Goal: Information Seeking & Learning: Learn about a topic

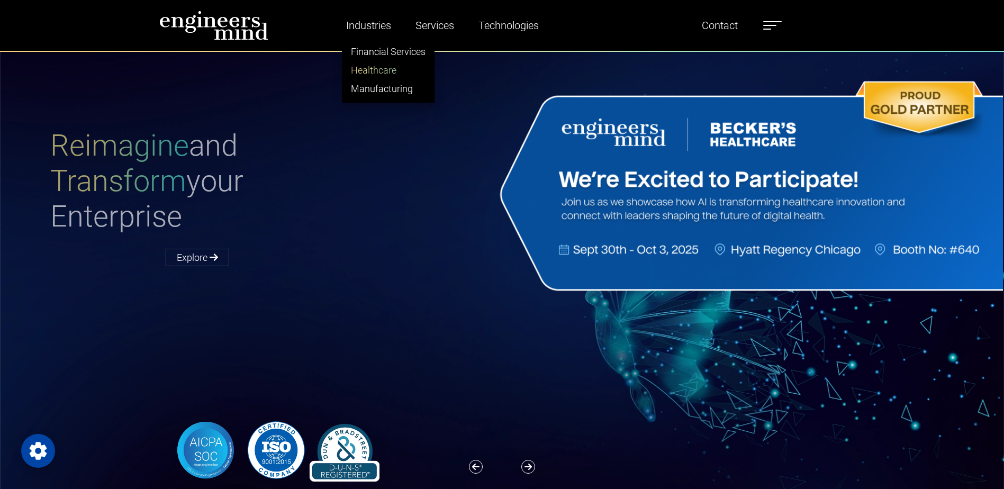
click at [370, 64] on link "Healthcare" at bounding box center [388, 70] width 92 height 19
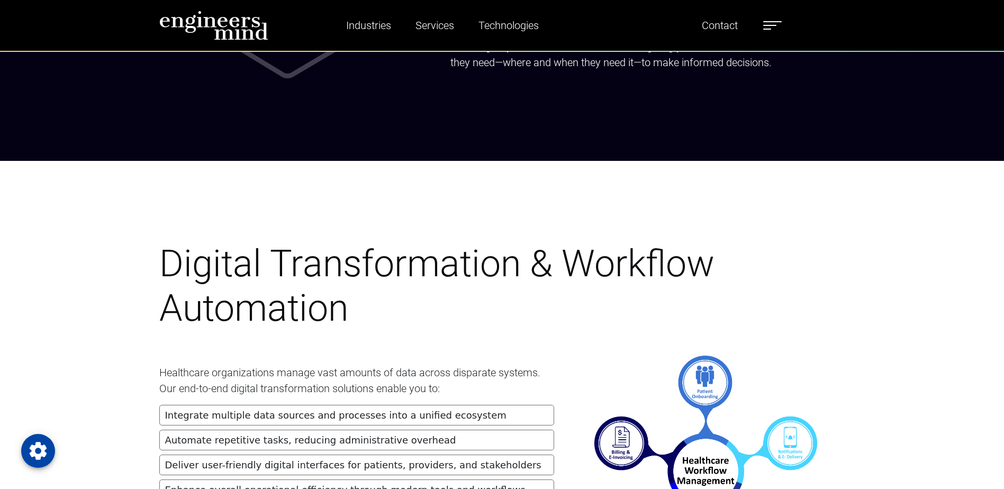
scroll to position [1535, 0]
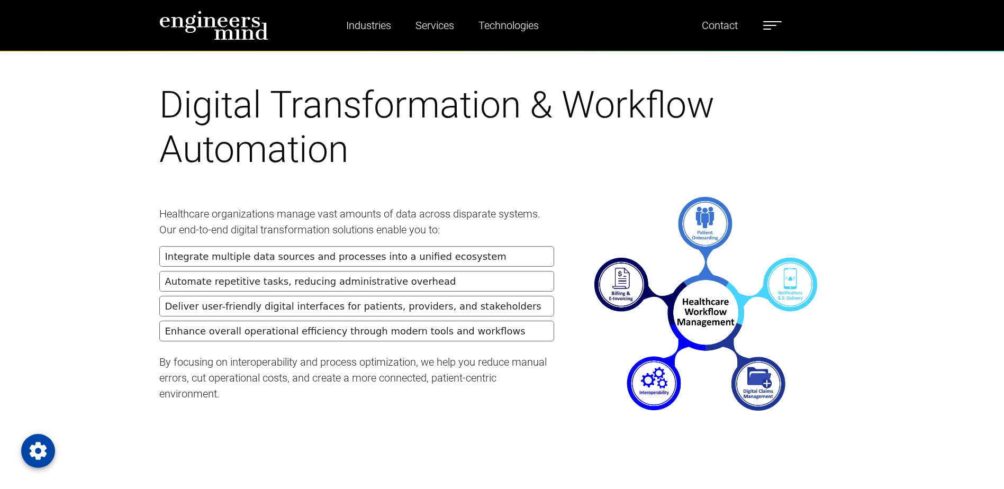
click at [288, 257] on li "Integrate multiple data sources and processes into a unified ecosystem" at bounding box center [356, 256] width 395 height 21
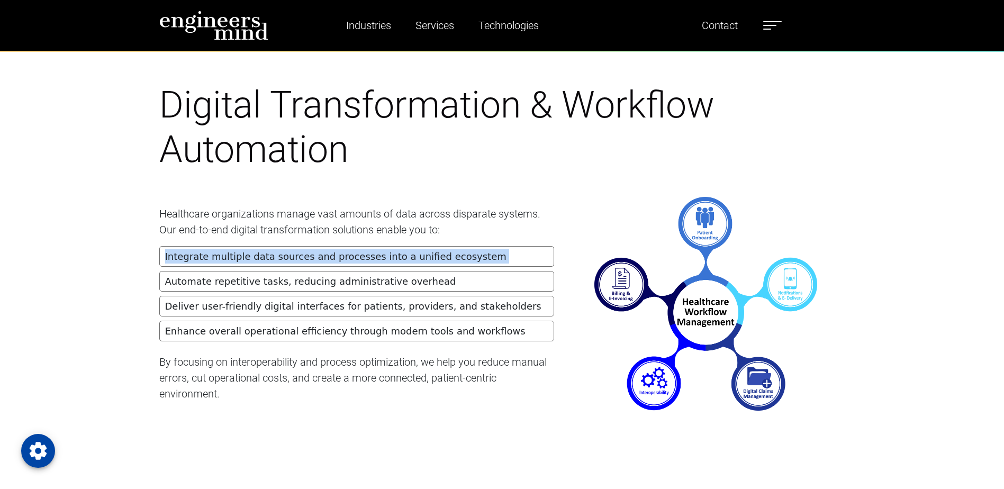
click at [288, 257] on li "Integrate multiple data sources and processes into a unified ecosystem" at bounding box center [356, 256] width 395 height 21
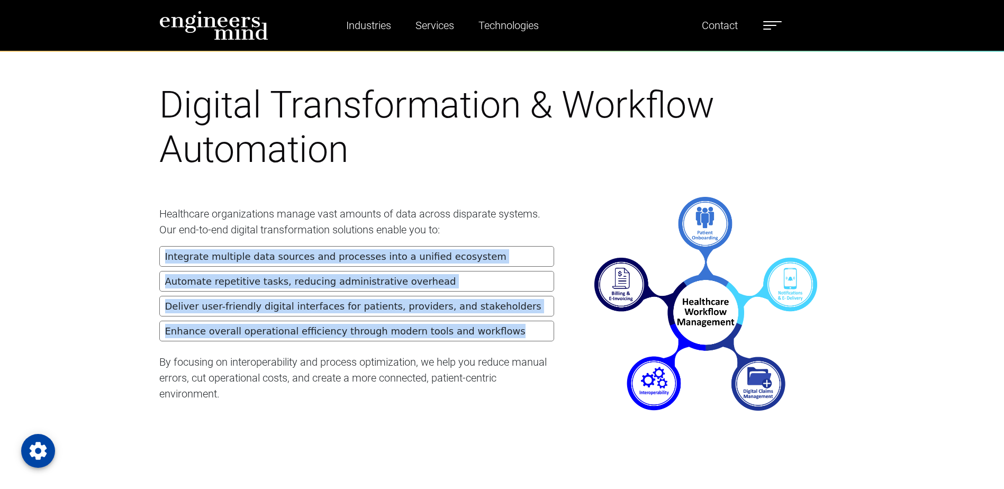
drag, startPoint x: 490, startPoint y: 332, endPoint x: 135, endPoint y: 251, distance: 364.2
click at [135, 251] on div "Digital Transformation & Workflow Automation Healthcare organizations manage va…" at bounding box center [502, 246] width 1004 height 489
copy ul "Integrate multiple data sources and processes into a unified ecosystem Automate…"
